Goal: Task Accomplishment & Management: Manage account settings

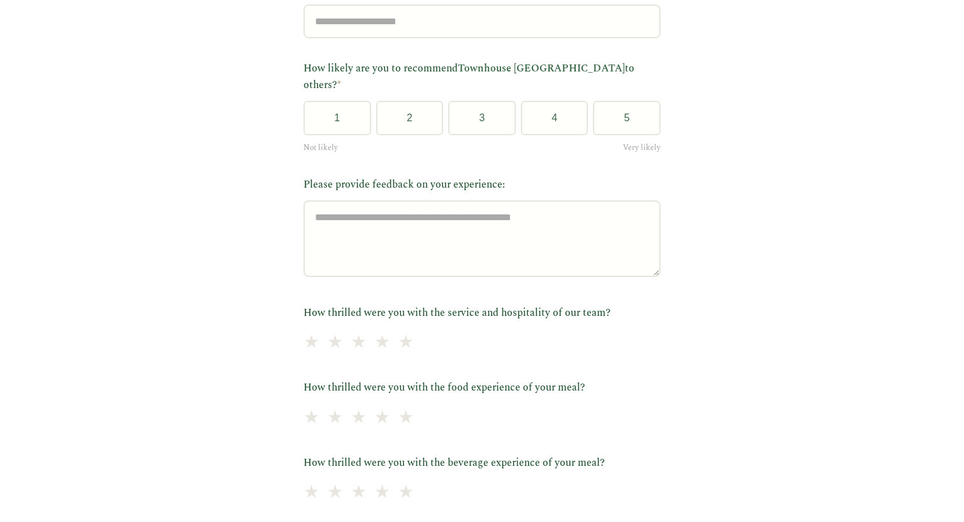
scroll to position [437, 0]
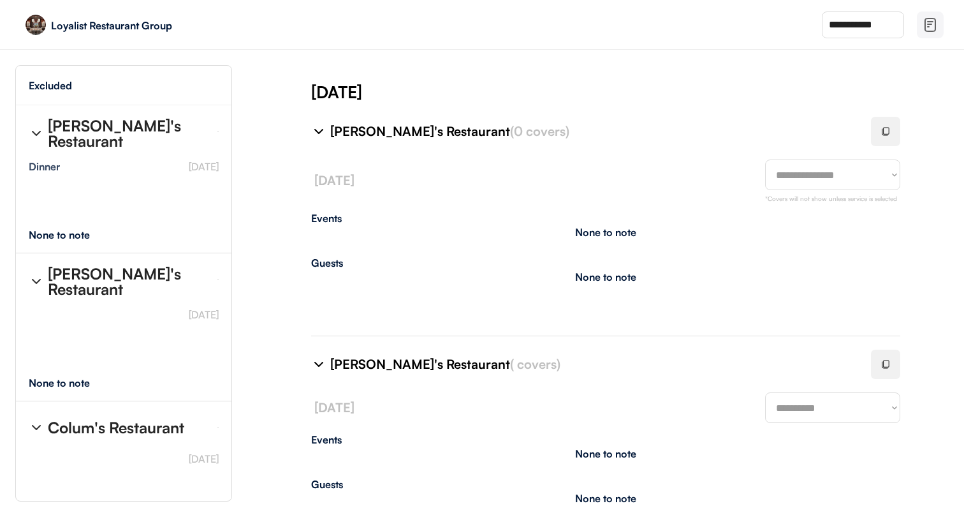
select select "********"
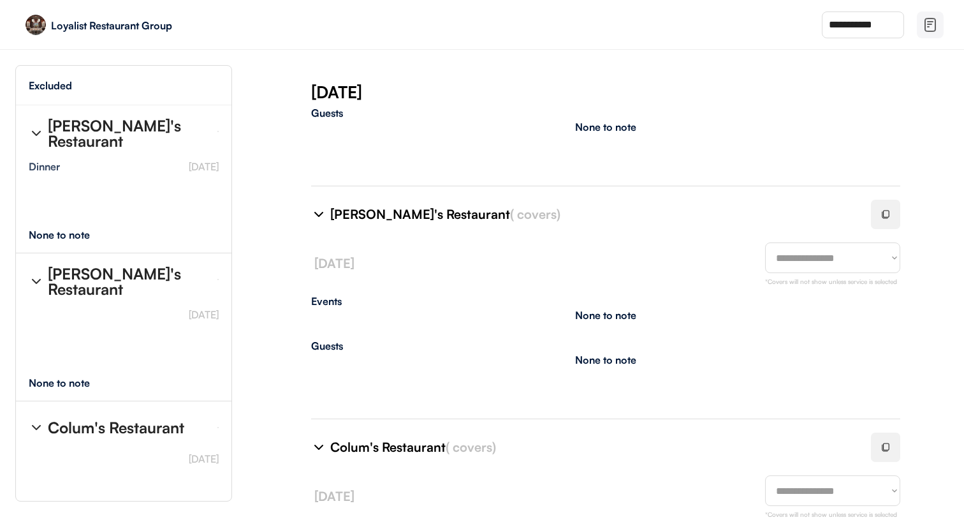
scroll to position [221, 0]
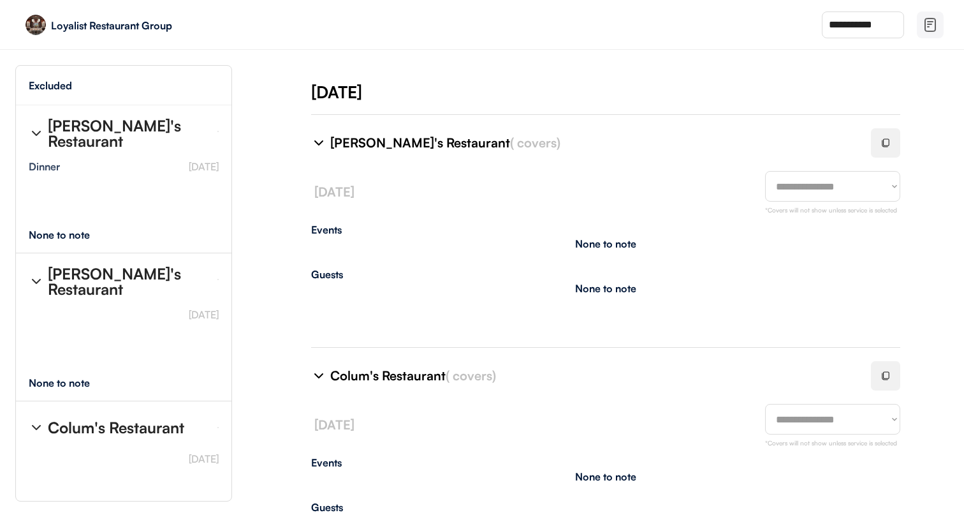
click at [923, 24] on img at bounding box center [930, 24] width 15 height 15
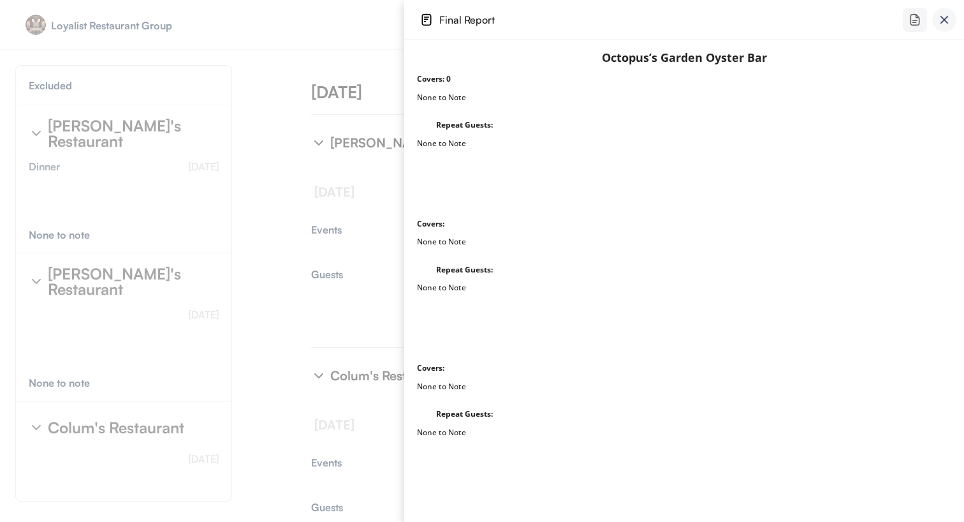
click at [299, 146] on div at bounding box center [202, 261] width 404 height 522
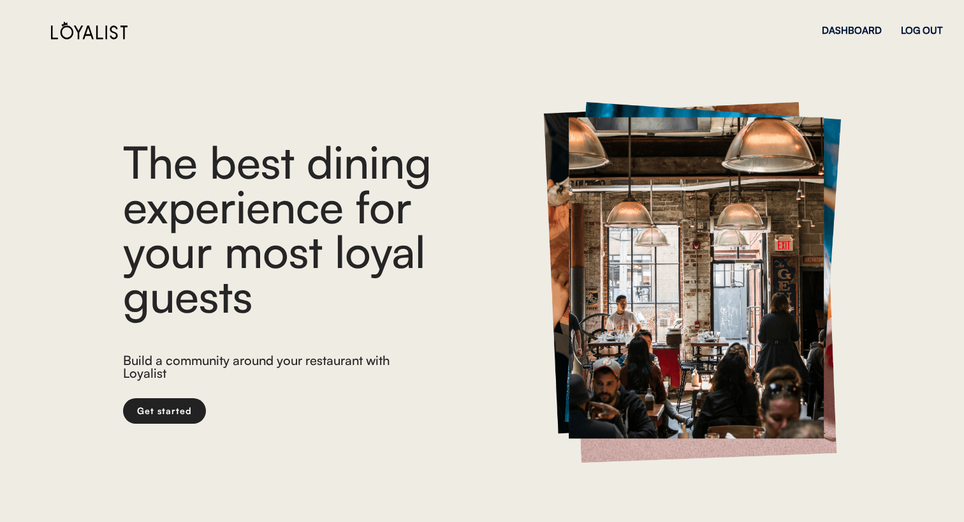
click at [833, 27] on div "DASHBOARD" at bounding box center [852, 31] width 60 height 10
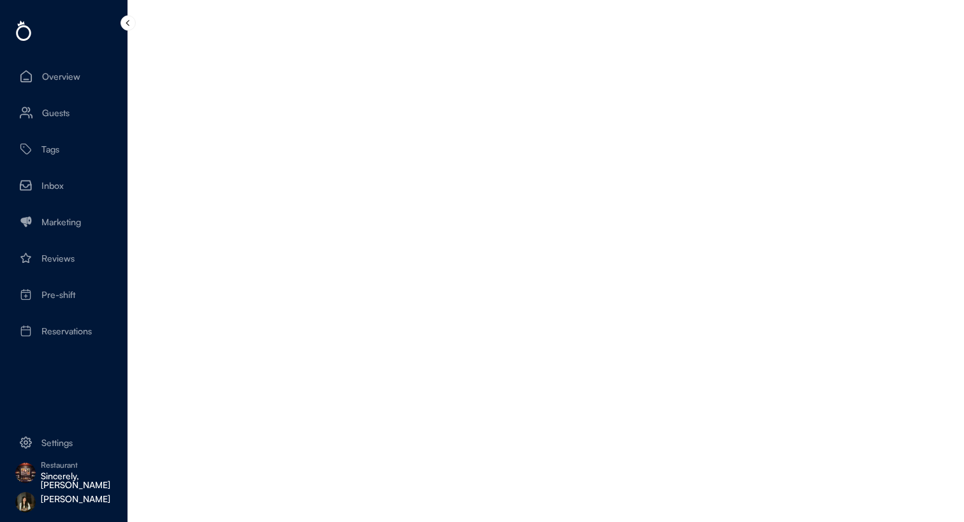
click at [49, 468] on div "Restaurant" at bounding box center [79, 465] width 77 height 8
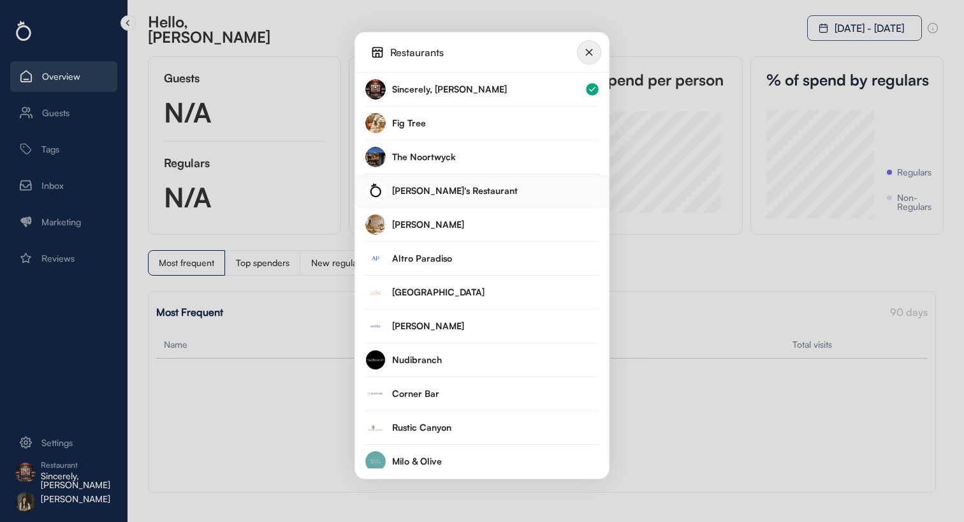
scroll to position [108, 107]
click at [458, 188] on div "[PERSON_NAME]'s Restaurant" at bounding box center [495, 190] width 207 height 9
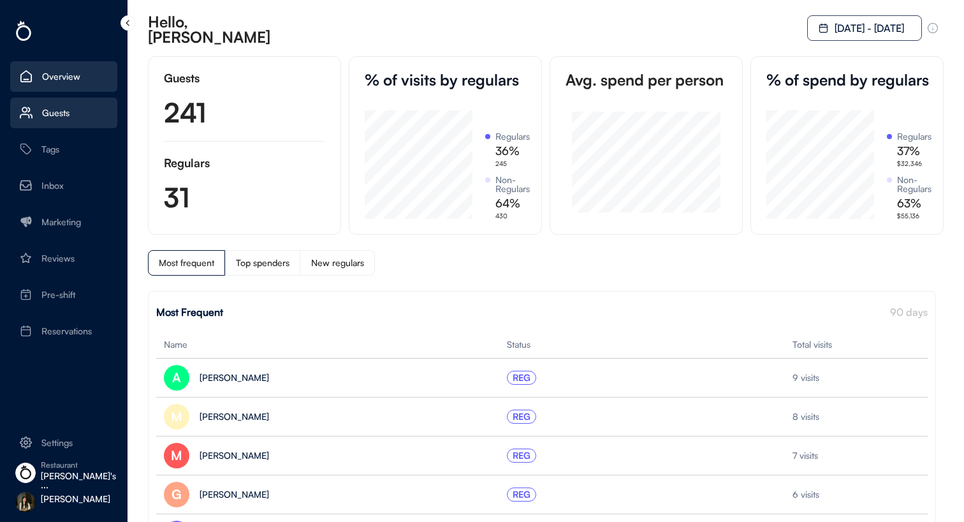
click at [66, 109] on div "Guests" at bounding box center [55, 112] width 27 height 9
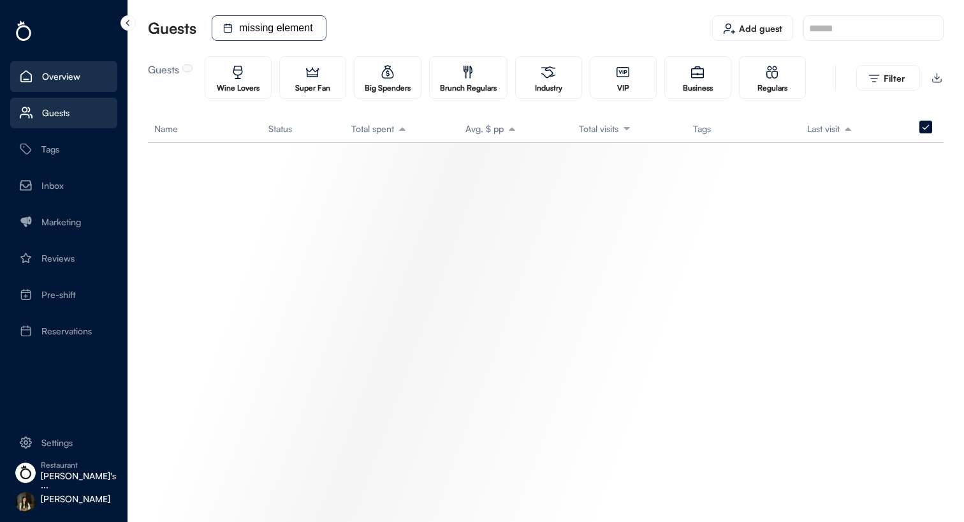
click at [66, 77] on div "Overview" at bounding box center [61, 76] width 38 height 9
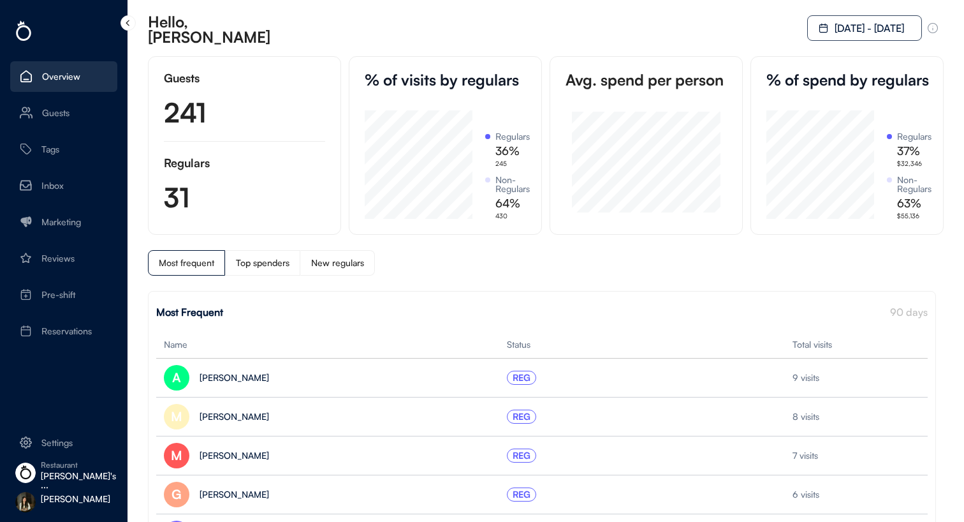
scroll to position [108, 107]
click at [68, 106] on div "Guests" at bounding box center [63, 113] width 107 height 31
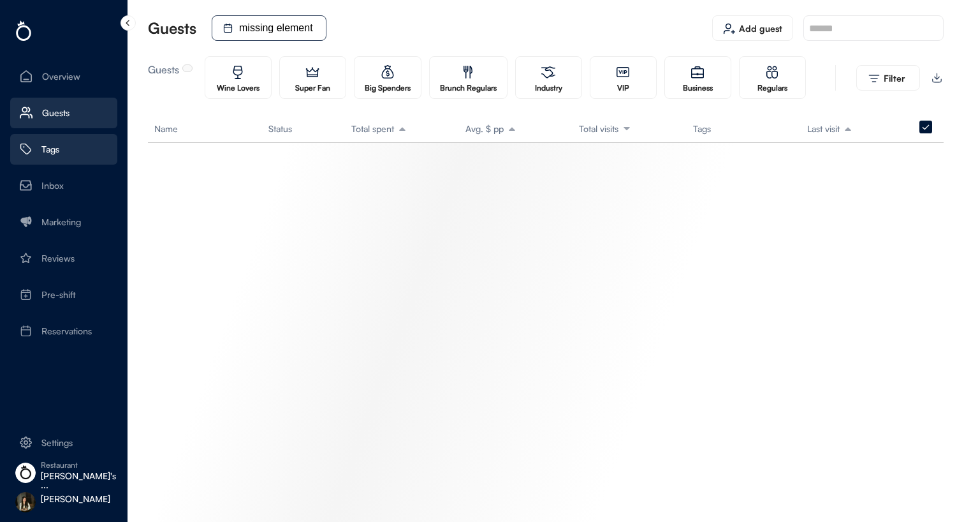
click at [69, 154] on div "Tags" at bounding box center [63, 149] width 107 height 31
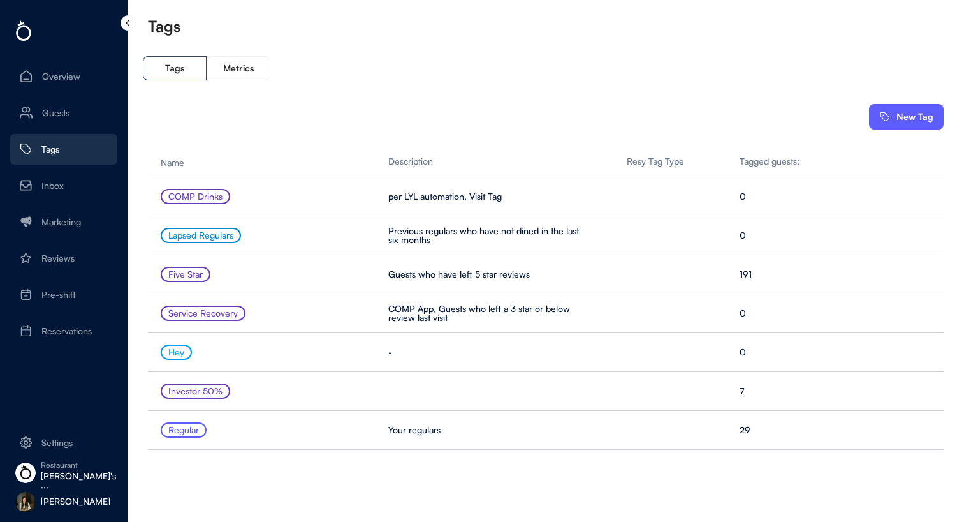
click at [901, 119] on div "New Tag" at bounding box center [914, 116] width 37 height 9
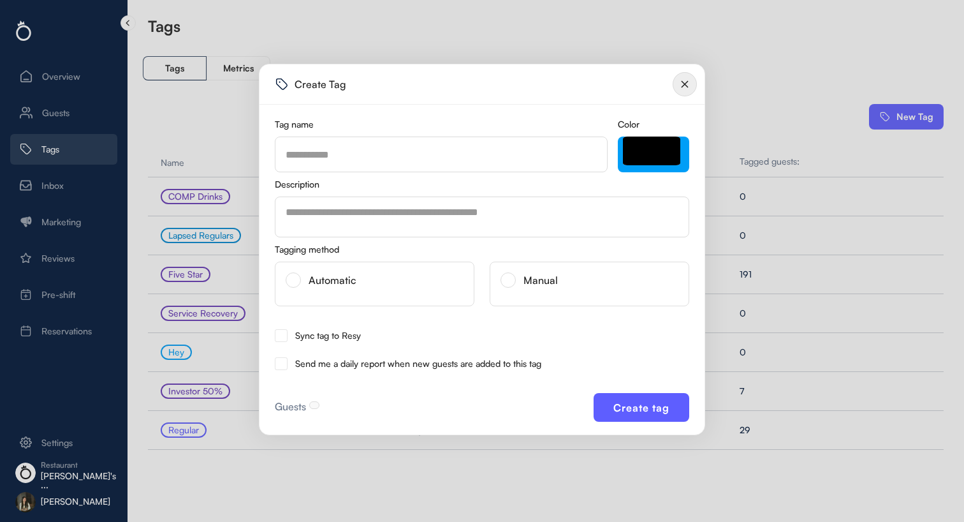
click at [407, 159] on input "input" at bounding box center [441, 154] width 333 height 36
click at [417, 225] on textarea at bounding box center [482, 216] width 414 height 41
click at [394, 287] on div "Automatic" at bounding box center [375, 283] width 200 height 45
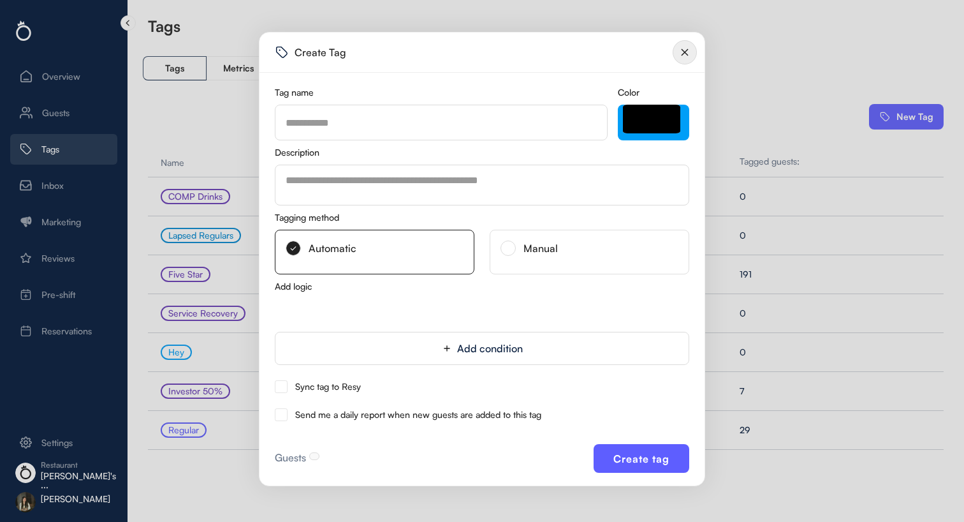
click at [588, 245] on div "Manual" at bounding box center [590, 252] width 200 height 45
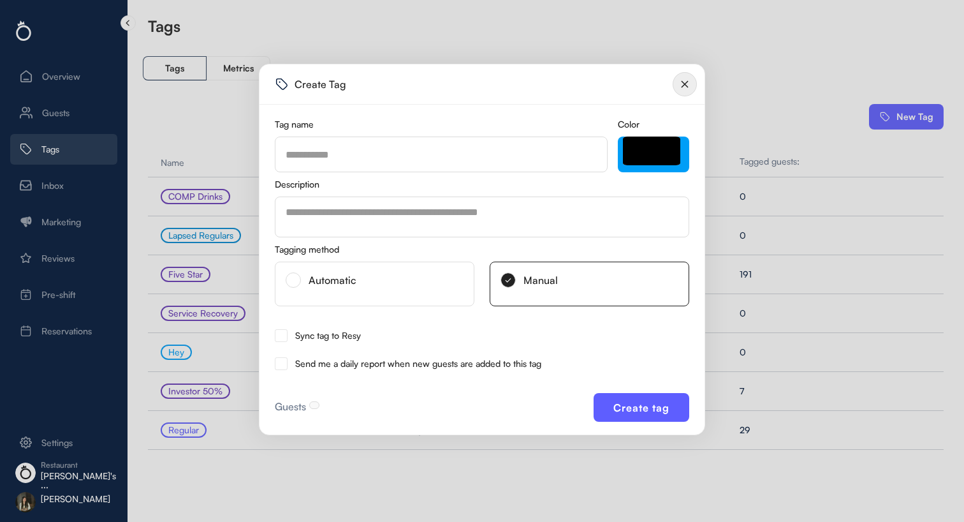
click at [208, 323] on div at bounding box center [482, 261] width 964 height 522
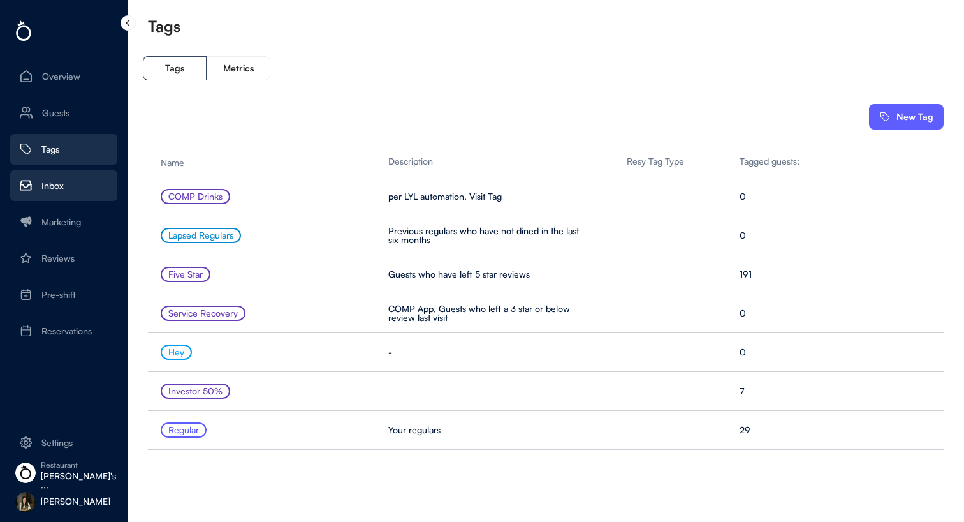
click at [70, 194] on div "Inbox" at bounding box center [63, 185] width 107 height 31
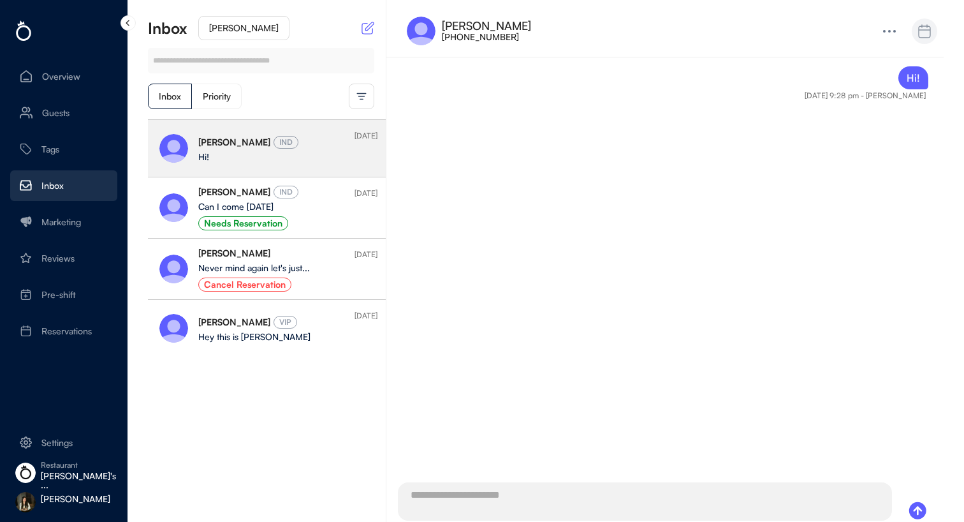
scroll to position [5, 0]
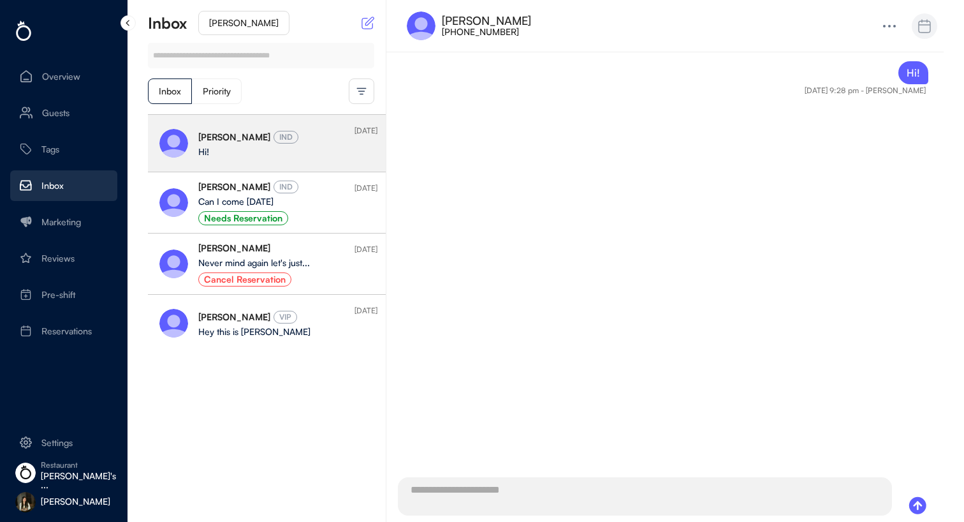
click at [240, 208] on div "[PERSON_NAME] IND Can I come [DATE] Needs Reservation" at bounding box center [263, 202] width 131 height 45
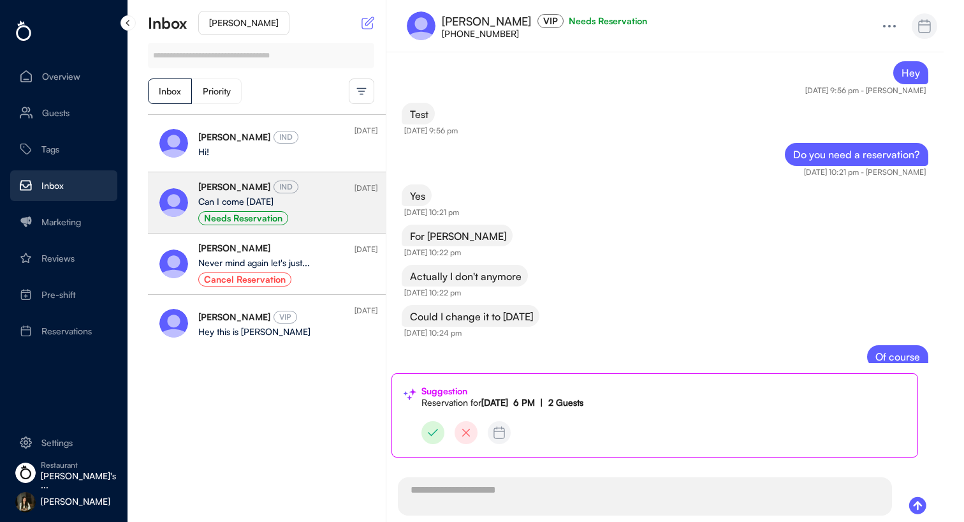
click at [503, 432] on img at bounding box center [499, 432] width 23 height 23
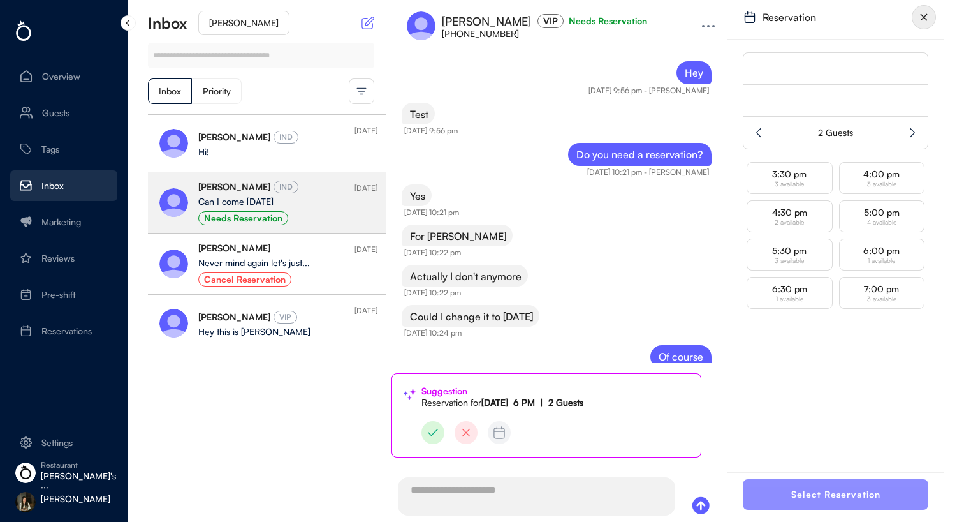
click at [611, 208] on div "Yes [DATE] 10:21 pm" at bounding box center [556, 202] width 330 height 40
click at [924, 15] on img at bounding box center [924, 17] width 24 height 24
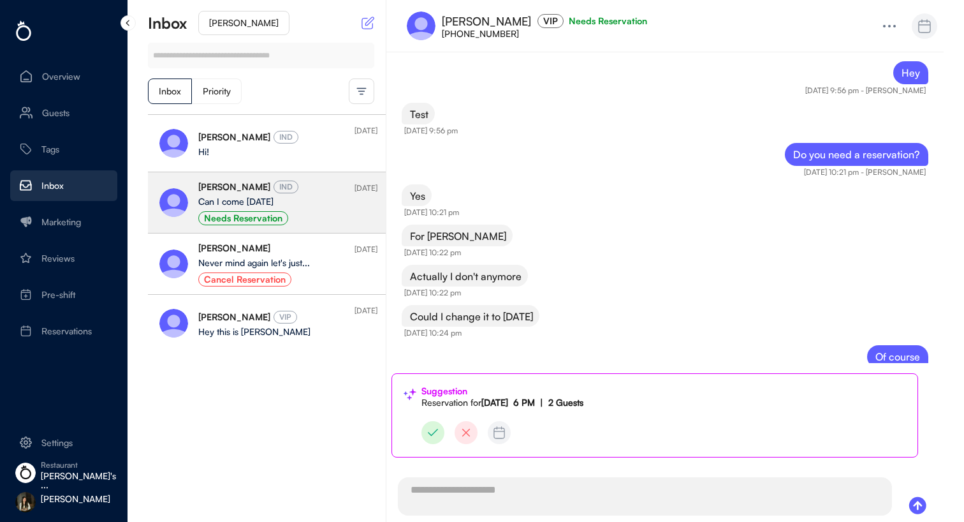
click at [312, 265] on div "Never mind again let's just..." at bounding box center [263, 262] width 131 height 9
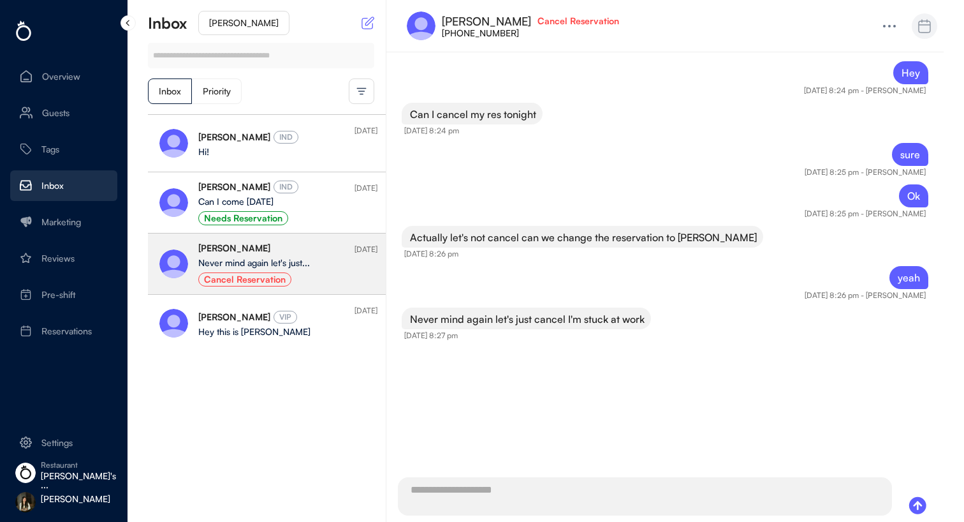
click at [298, 137] on div "[PERSON_NAME] IND" at bounding box center [263, 137] width 131 height 14
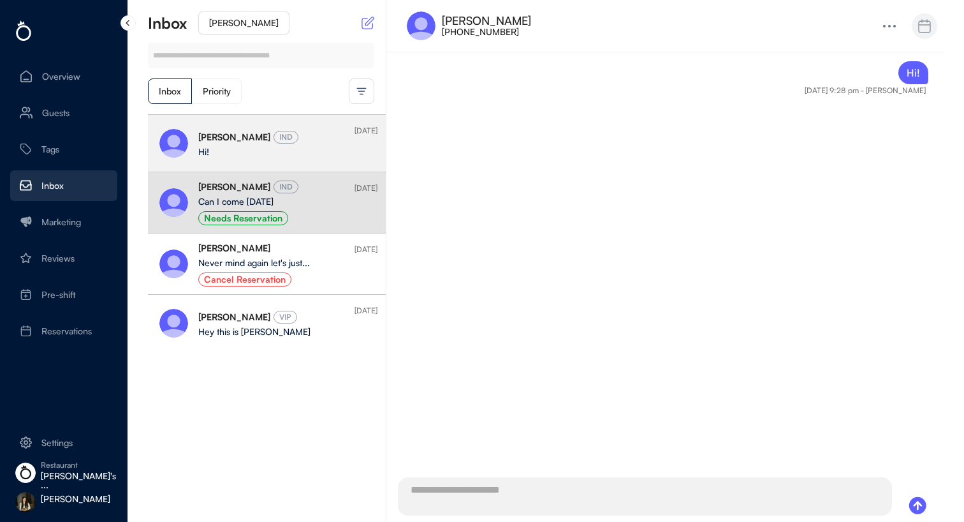
click at [290, 203] on div "Can I come [DATE]" at bounding box center [263, 201] width 131 height 9
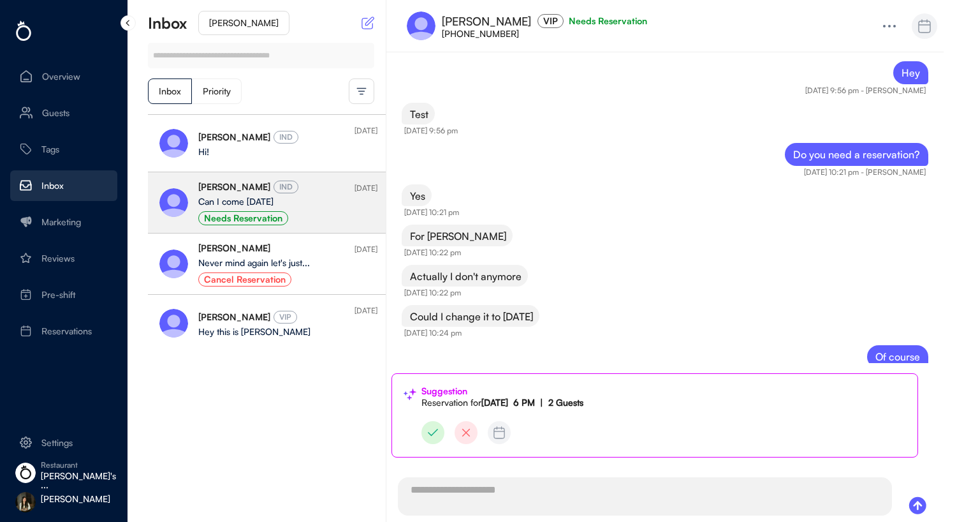
click at [441, 433] on img at bounding box center [432, 432] width 23 height 23
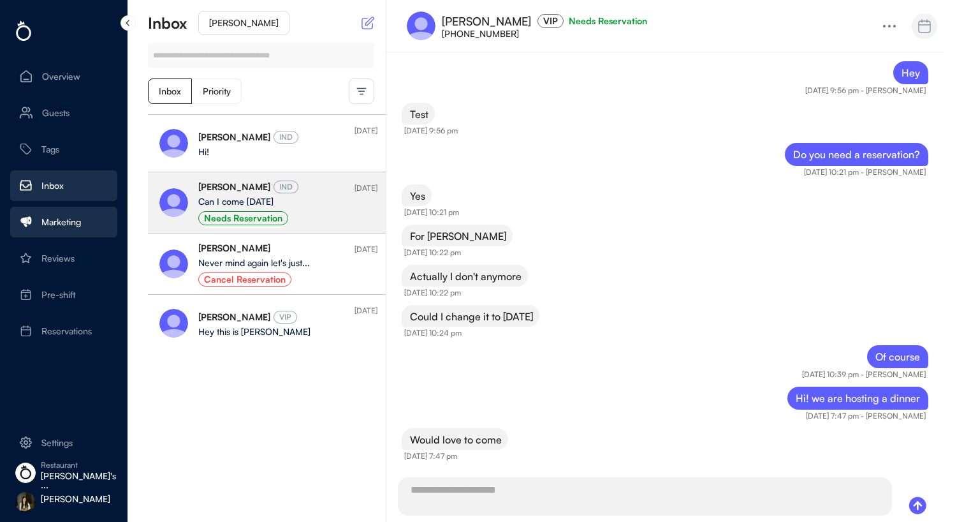
click at [73, 219] on div "Marketing" at bounding box center [61, 221] width 40 height 9
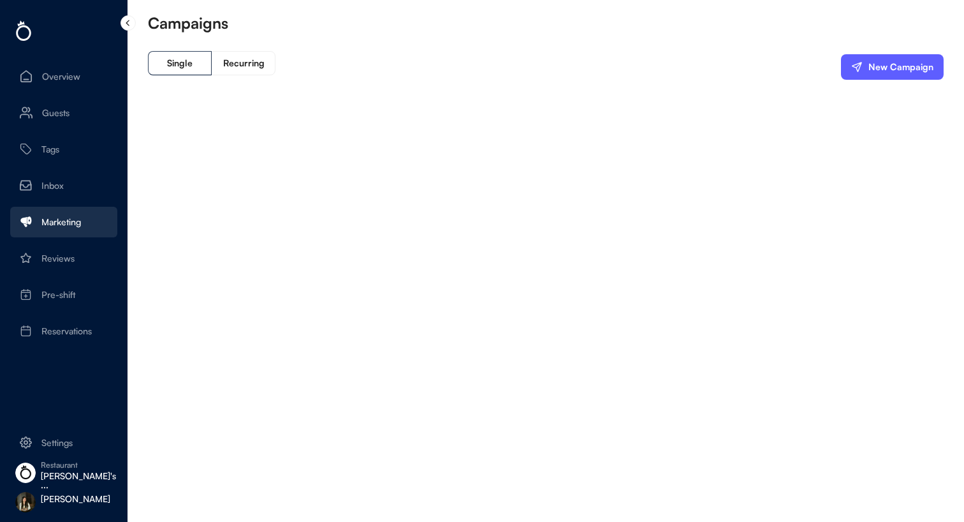
click at [888, 62] on div "New Campaign" at bounding box center [900, 66] width 65 height 9
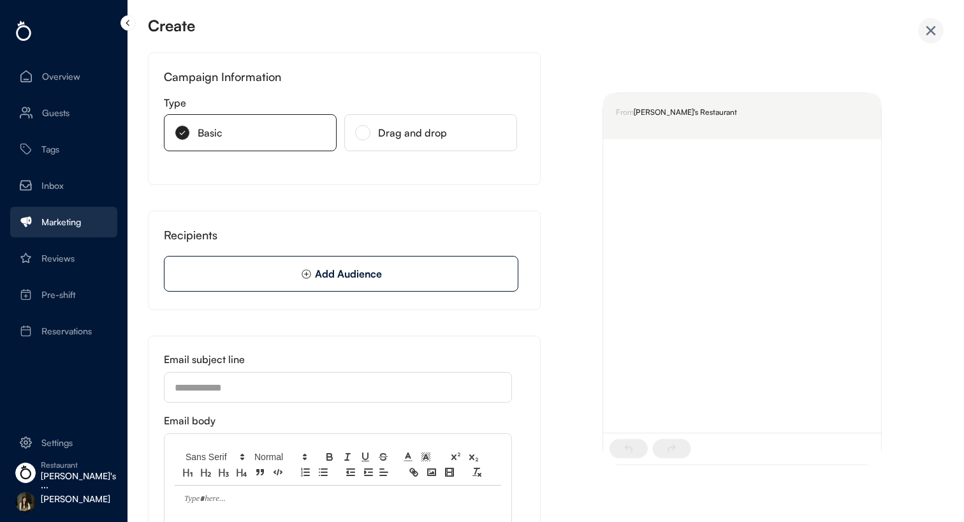
scroll to position [60, 0]
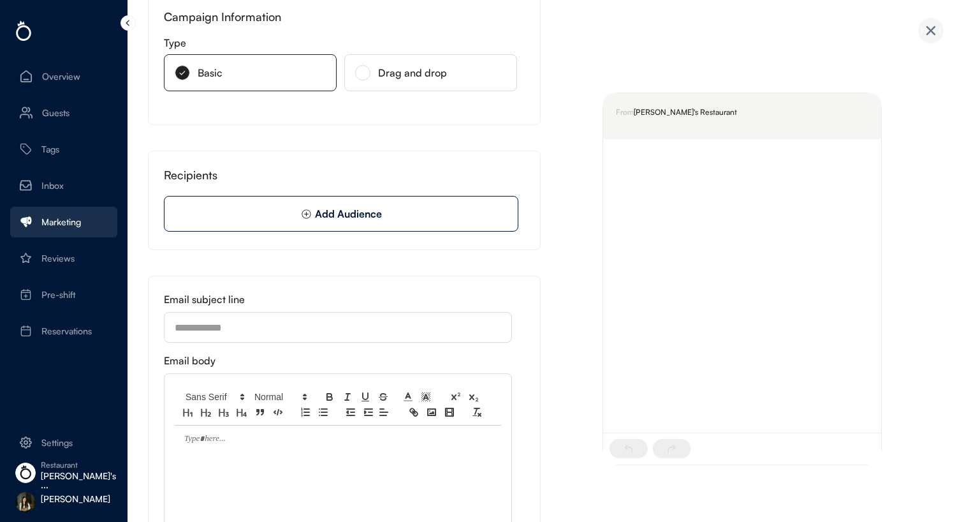
click at [434, 78] on div "Drag and drop" at bounding box center [441, 73] width 126 height 10
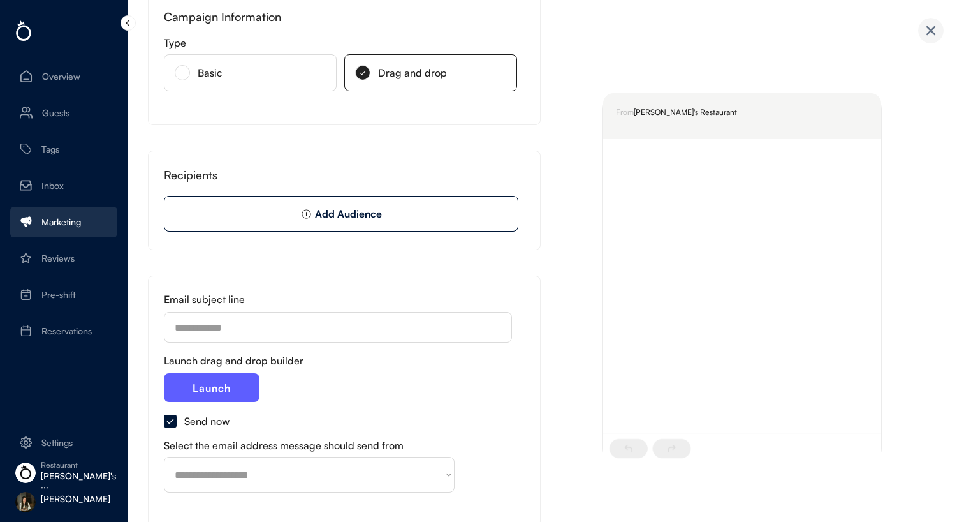
click at [258, 66] on div "Basic" at bounding box center [250, 72] width 173 height 37
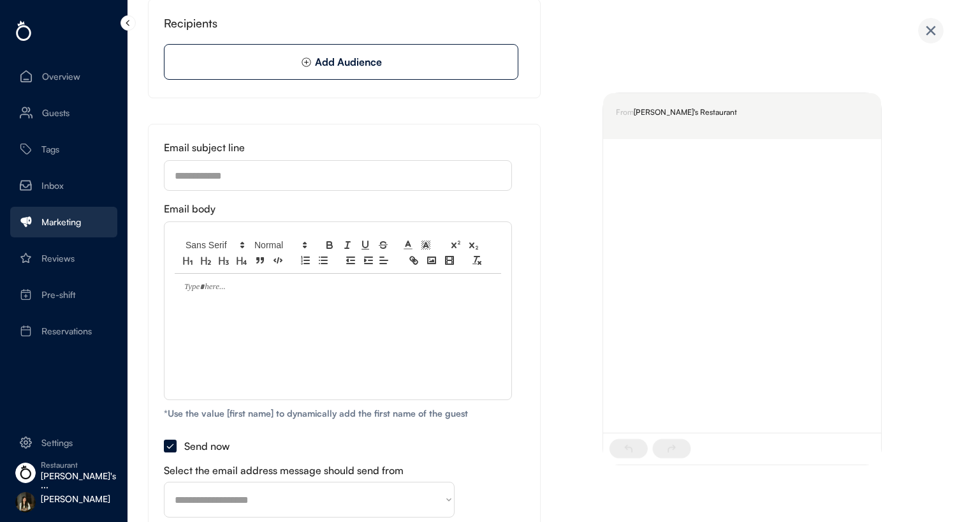
click at [320, 330] on div at bounding box center [338, 331] width 326 height 115
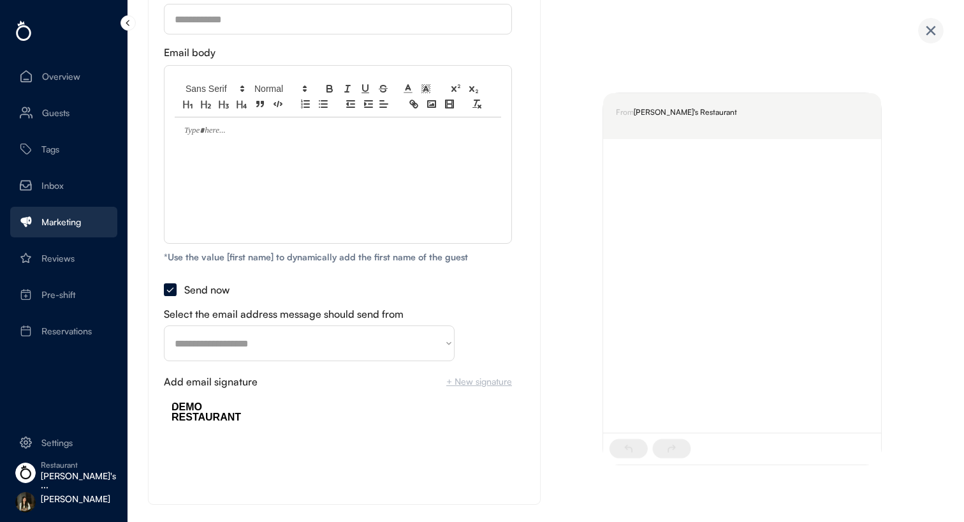
scroll to position [427, 0]
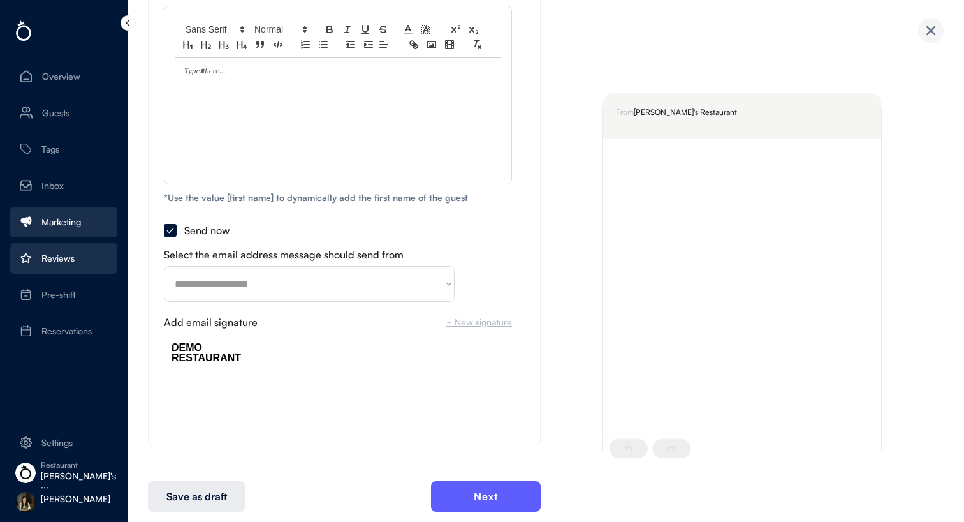
click at [74, 257] on div "Reviews" at bounding box center [63, 258] width 107 height 31
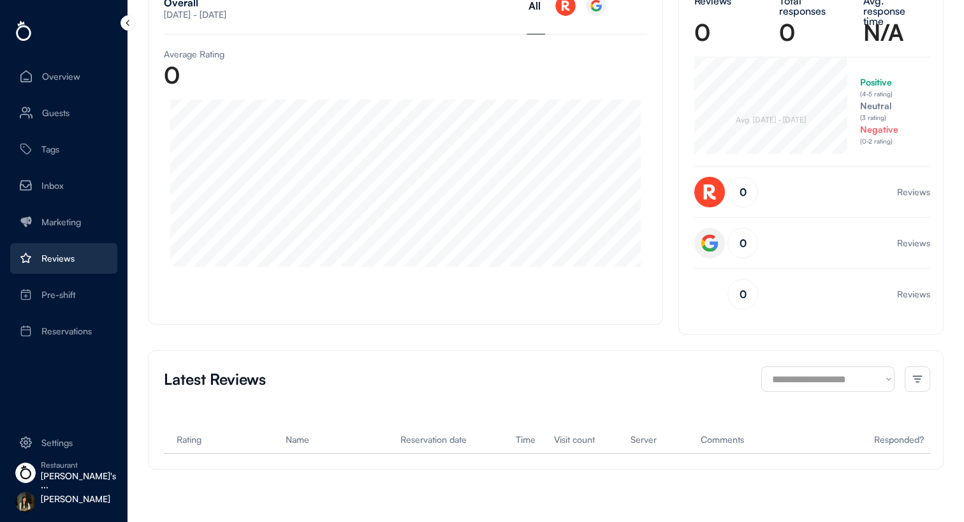
scroll to position [0, 0]
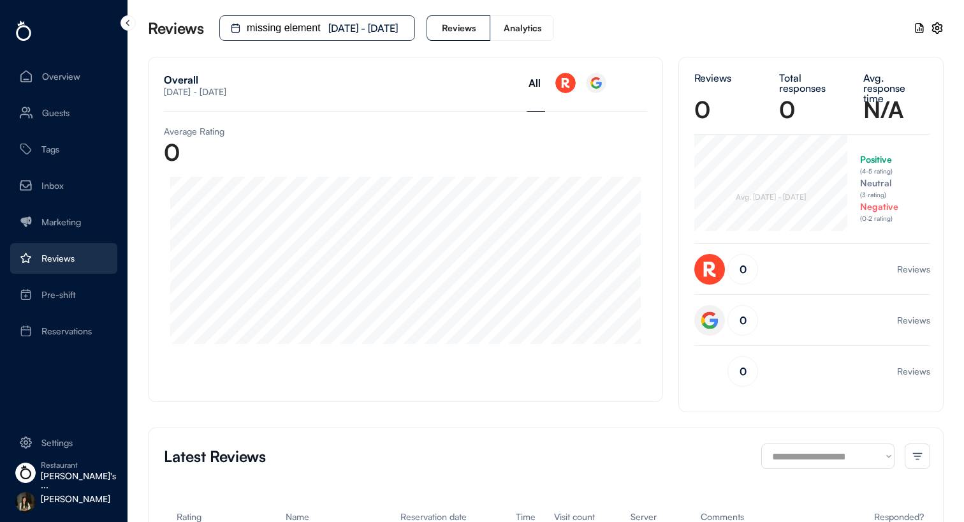
click at [75, 212] on div "Marketing" at bounding box center [63, 222] width 107 height 31
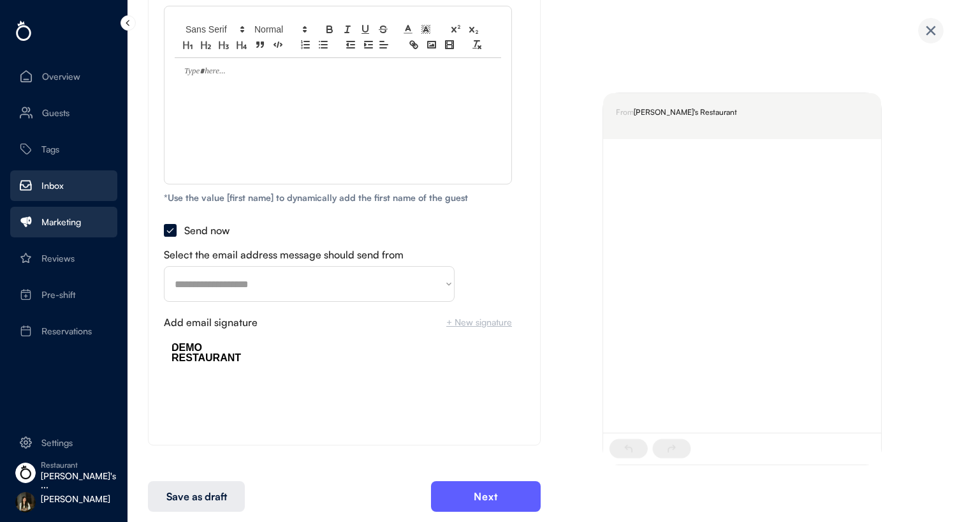
click at [75, 184] on div "Inbox" at bounding box center [63, 185] width 107 height 31
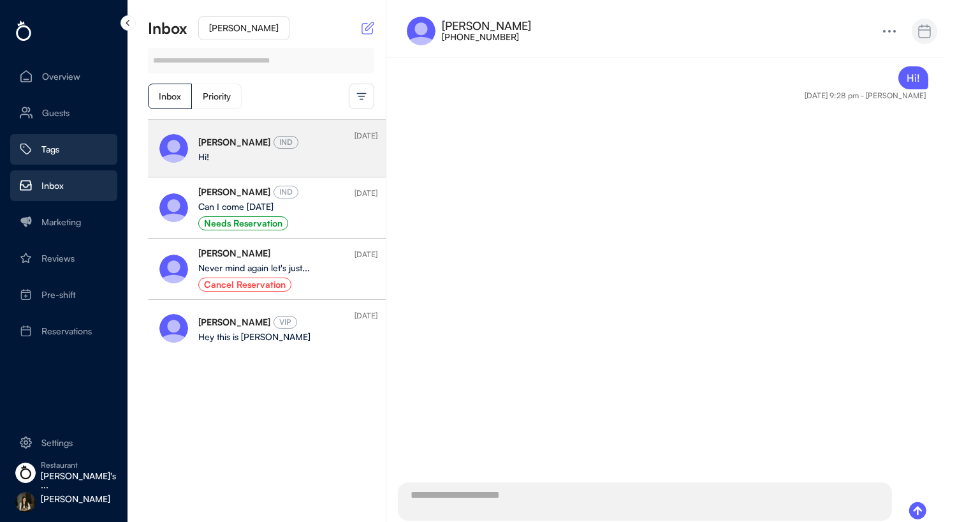
click at [71, 163] on div "Tags" at bounding box center [63, 149] width 107 height 31
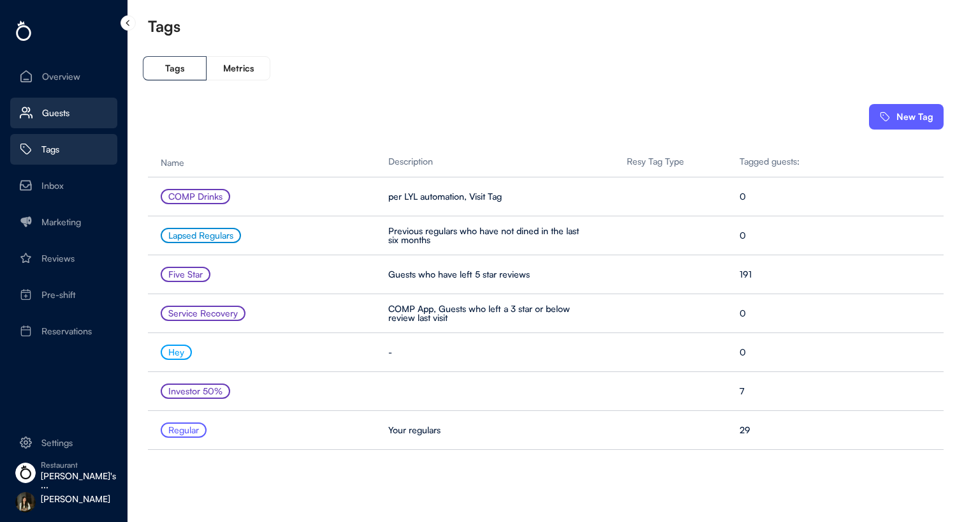
click at [69, 108] on div "Guests" at bounding box center [63, 113] width 107 height 31
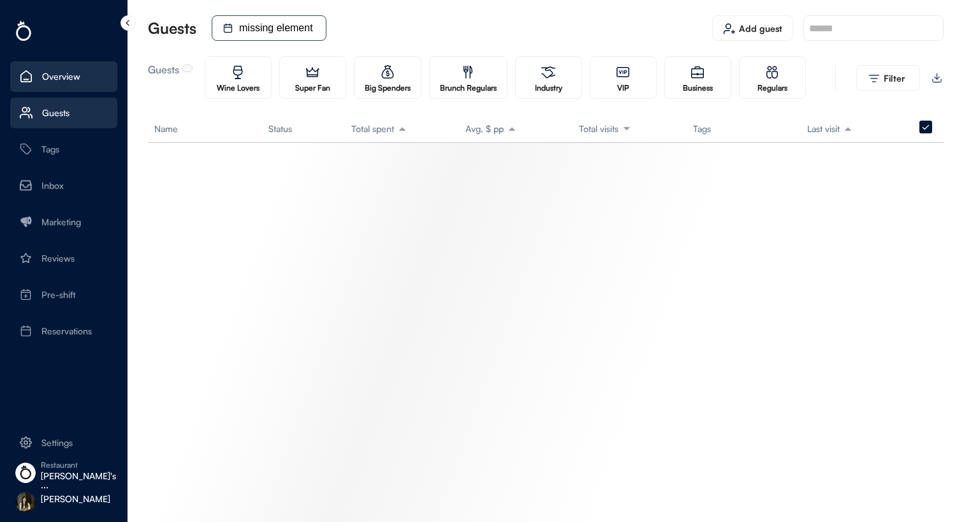
click at [78, 85] on div "Overview" at bounding box center [63, 76] width 107 height 31
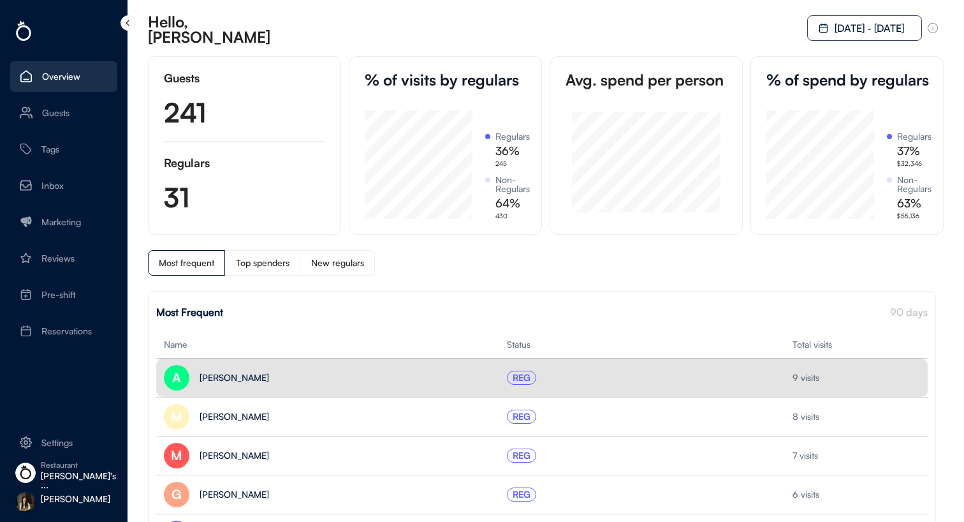
click at [345, 380] on div "[PERSON_NAME]" at bounding box center [278, 377] width 156 height 9
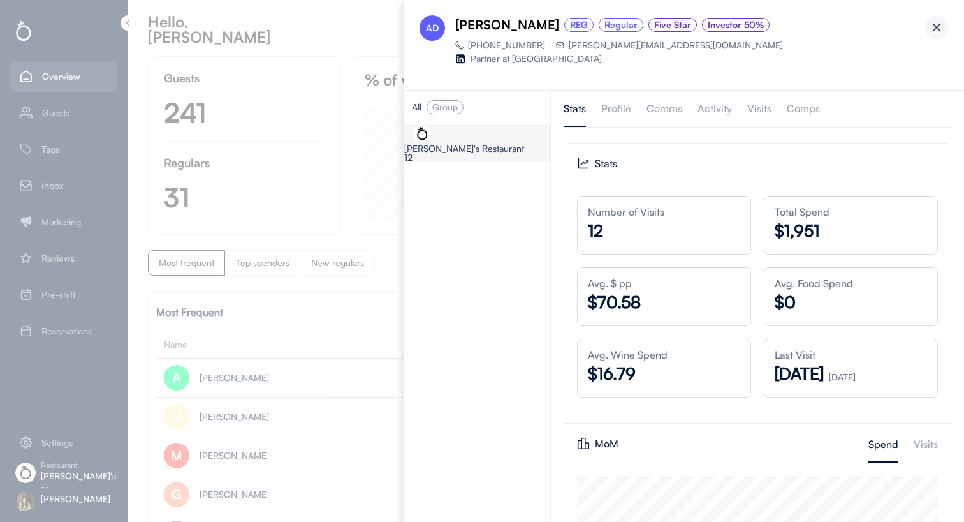
click at [351, 235] on div at bounding box center [202, 286] width 404 height 573
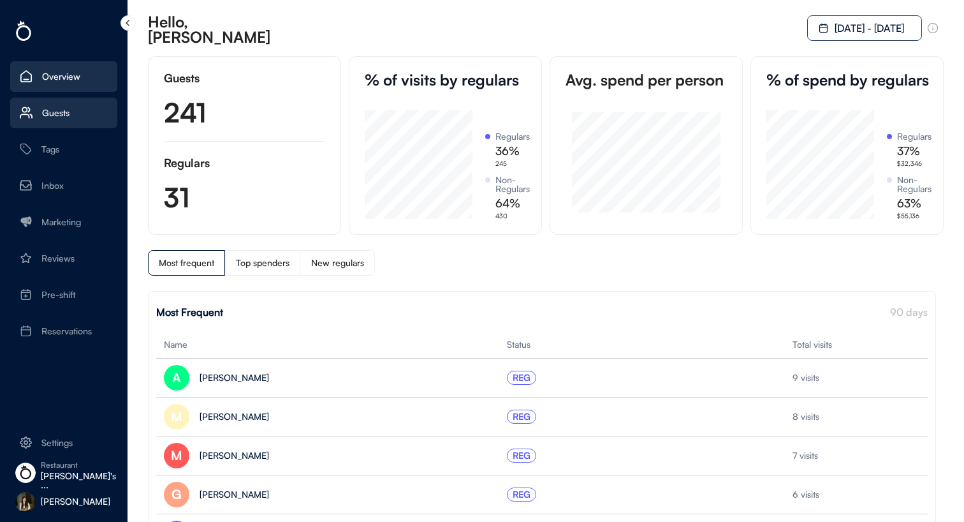
click at [83, 103] on div "Guests" at bounding box center [63, 113] width 107 height 31
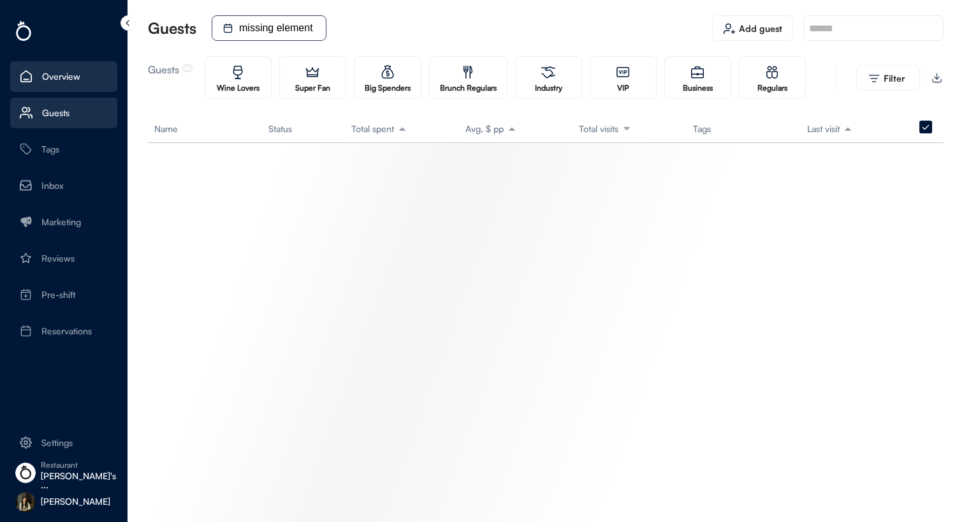
click at [85, 73] on div "Overview" at bounding box center [63, 76] width 107 height 31
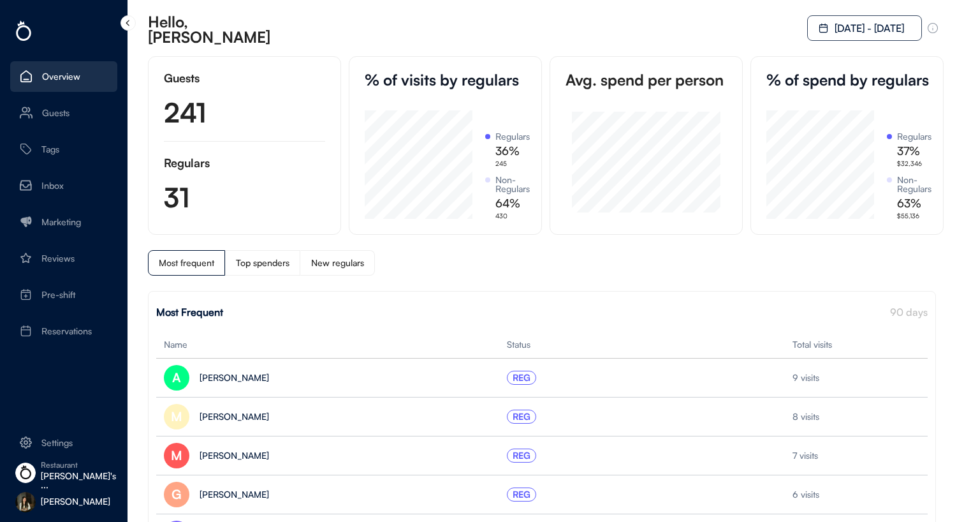
scroll to position [108, 107]
